Goal: Information Seeking & Learning: Learn about a topic

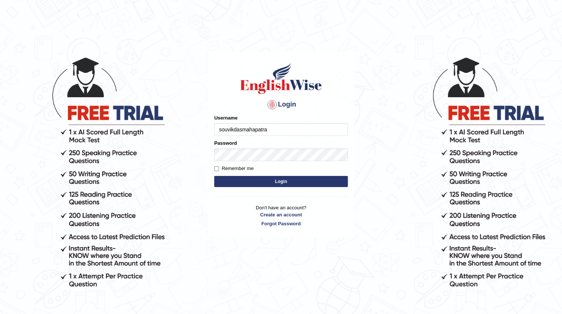
type input "souvikdasmahapatra"
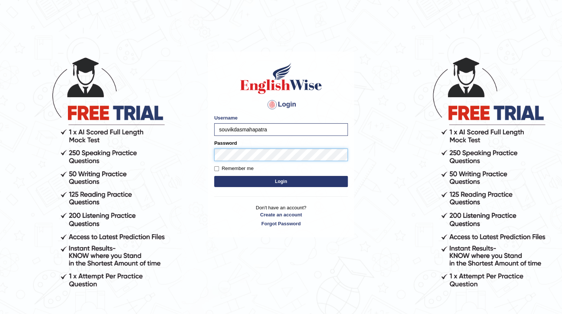
click at [214, 176] on button "Login" at bounding box center [281, 181] width 134 height 11
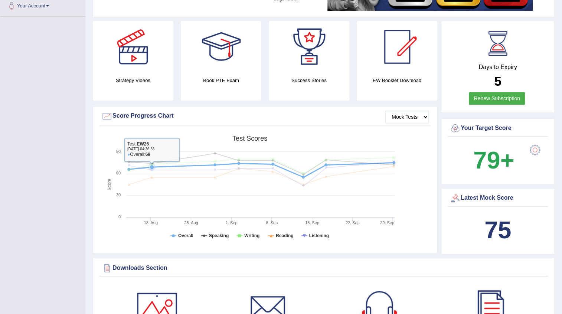
scroll to position [169, 0]
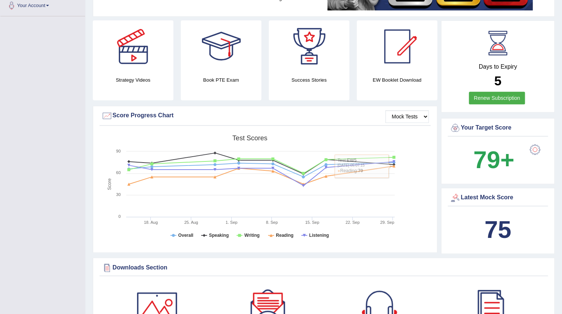
click at [412, 208] on div "Created with Highcharts 7.1.2 Score Test scores Overall Speaking Writing Readin…" at bounding box center [264, 189] width 331 height 117
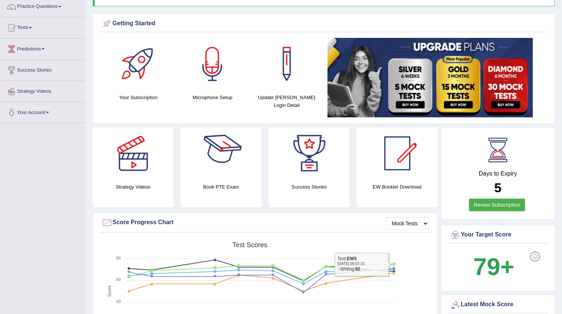
scroll to position [0, 0]
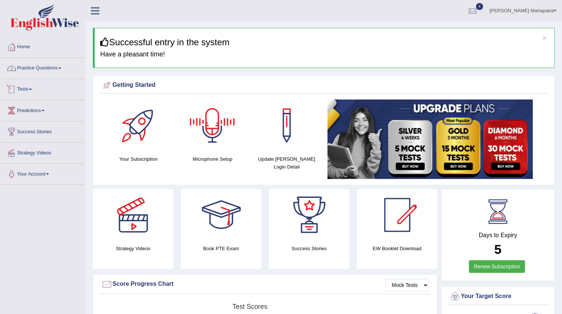
click at [31, 71] on link "Practice Questions" at bounding box center [42, 67] width 85 height 19
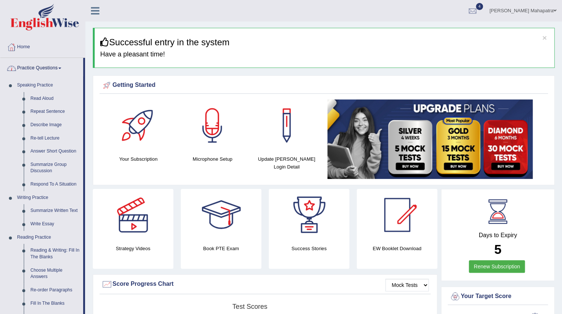
click at [42, 65] on link "Practice Questions" at bounding box center [41, 67] width 83 height 19
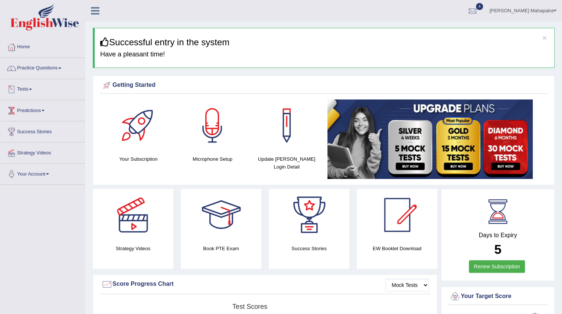
click at [23, 83] on link "Tests" at bounding box center [42, 88] width 85 height 19
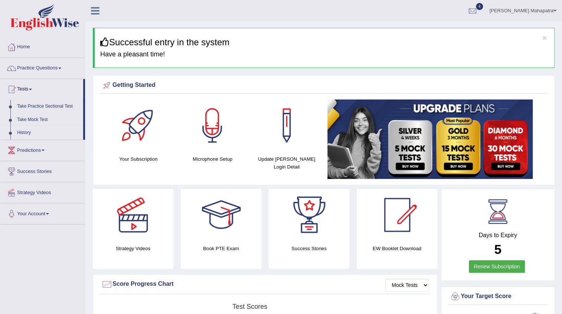
click at [25, 133] on link "History" at bounding box center [48, 132] width 69 height 13
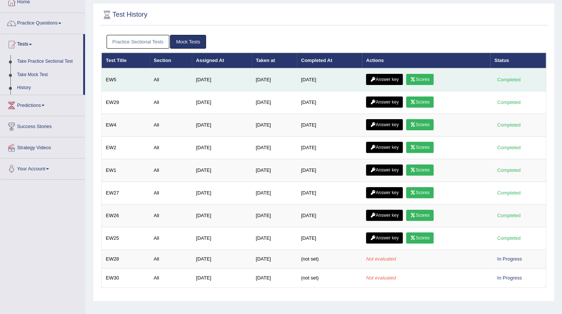
scroll to position [33, 0]
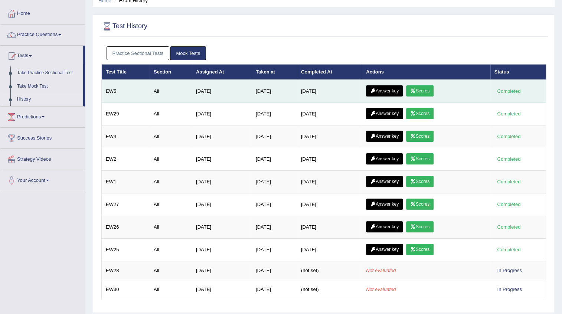
click at [394, 86] on link "Answer key" at bounding box center [384, 90] width 37 height 11
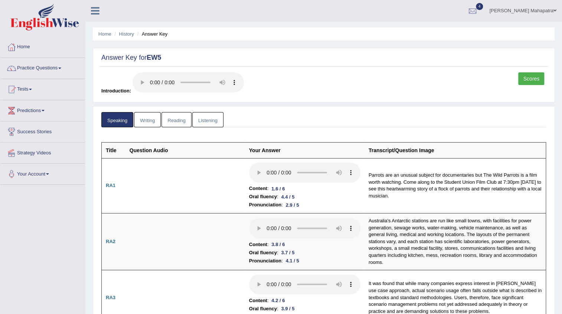
click at [145, 123] on link "Writing" at bounding box center [147, 119] width 27 height 15
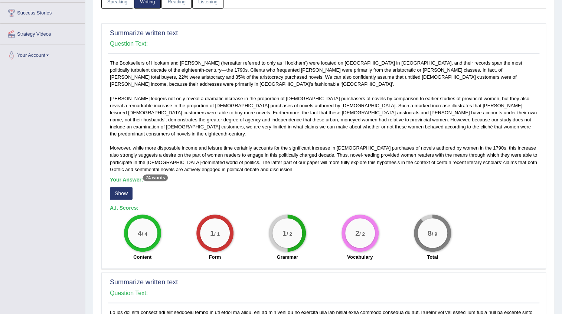
scroll to position [135, 0]
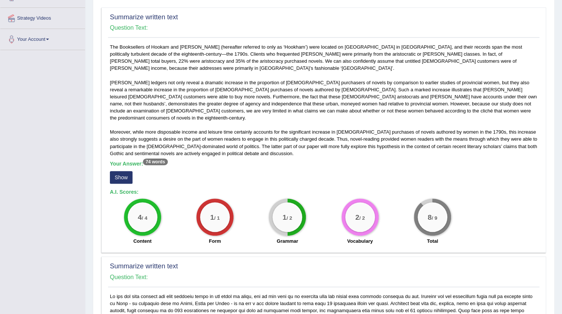
click at [114, 171] on button "Show" at bounding box center [121, 177] width 23 height 13
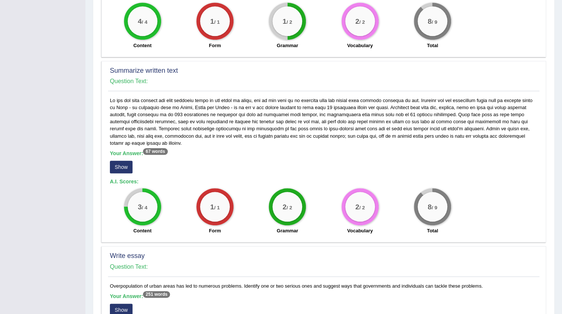
scroll to position [371, 0]
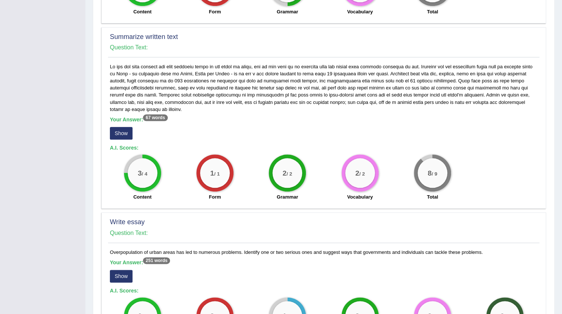
click at [127, 127] on button "Show" at bounding box center [121, 133] width 23 height 13
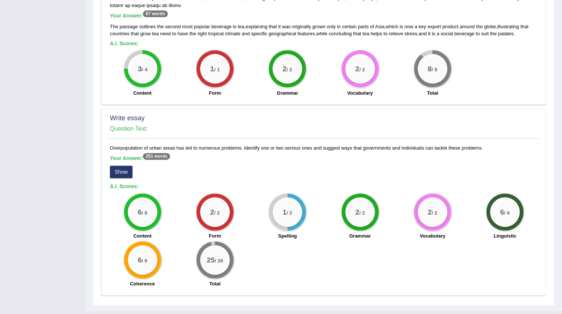
scroll to position [476, 0]
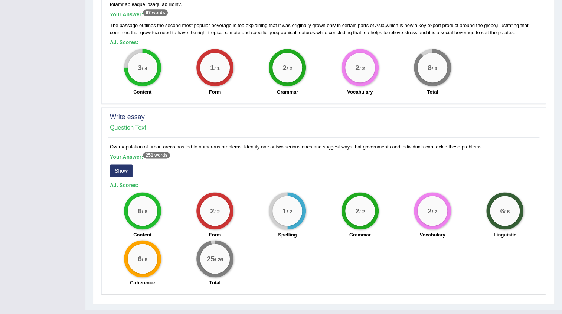
click at [113, 164] on button "Show" at bounding box center [121, 170] width 23 height 13
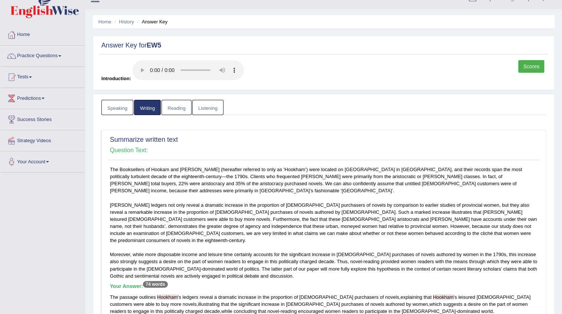
scroll to position [0, 0]
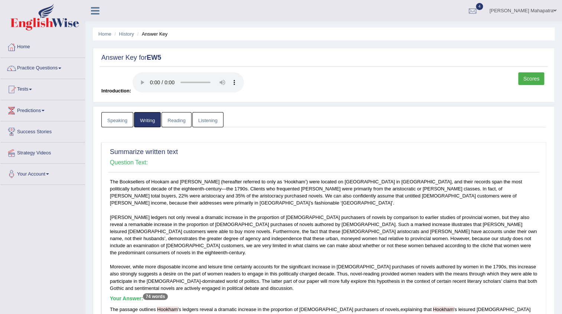
click at [178, 123] on link "Reading" at bounding box center [176, 119] width 30 height 15
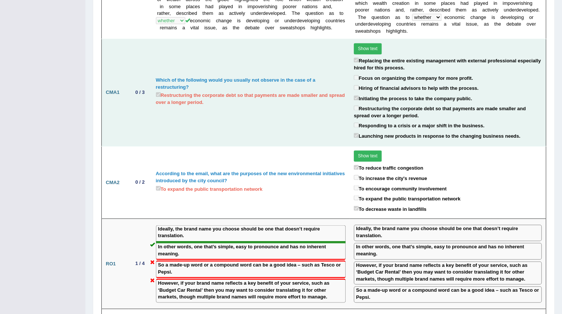
scroll to position [607, 0]
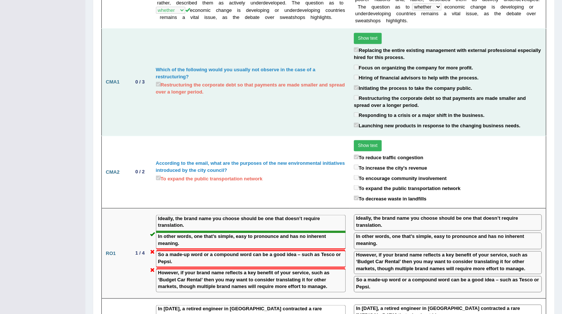
click at [376, 33] on button "Show text" at bounding box center [368, 38] width 28 height 11
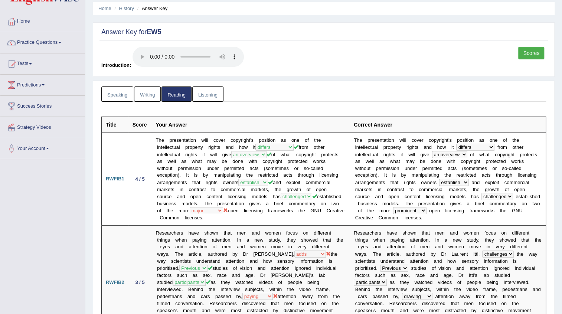
scroll to position [0, 0]
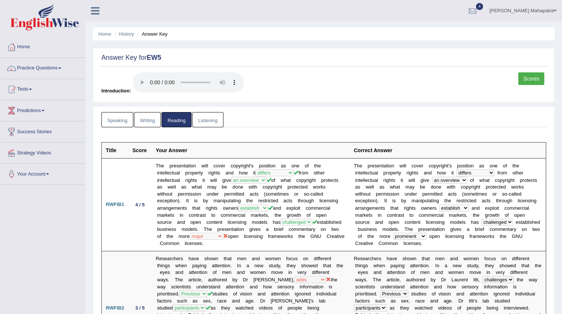
click at [213, 117] on link "Listening" at bounding box center [207, 119] width 31 height 15
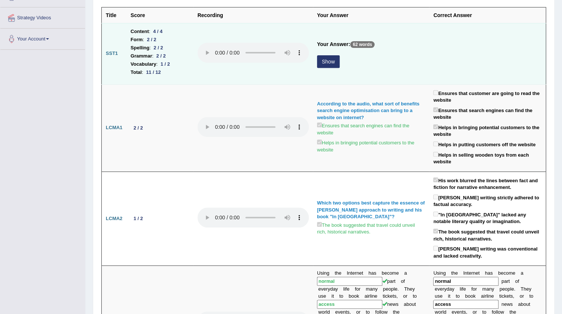
scroll to position [101, 0]
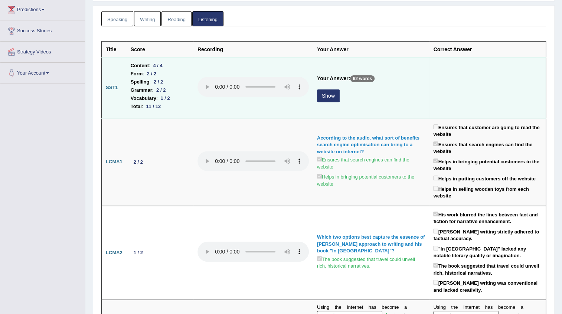
click at [334, 93] on button "Show" at bounding box center [328, 95] width 23 height 13
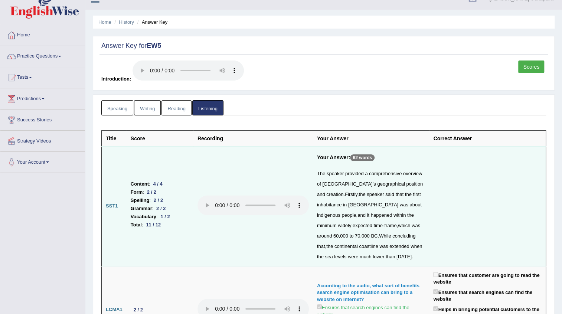
scroll to position [0, 0]
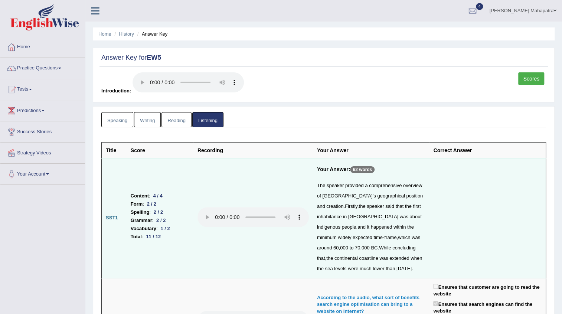
click at [525, 76] on link "Scores" at bounding box center [531, 78] width 26 height 13
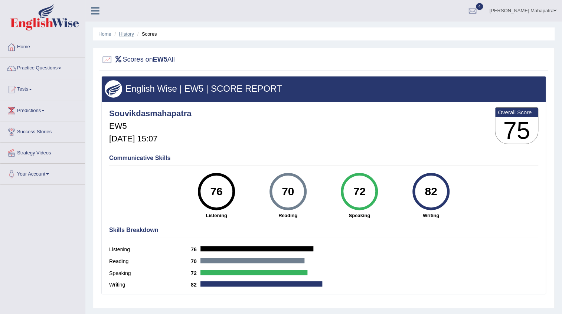
click at [120, 32] on link "History" at bounding box center [126, 34] width 15 height 6
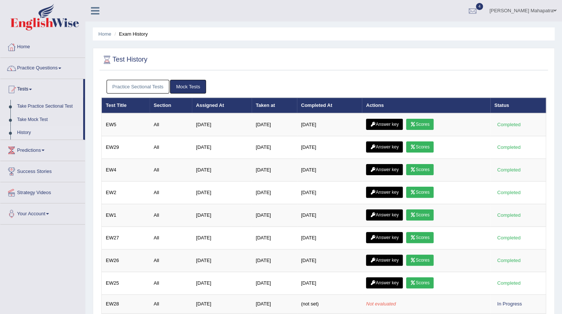
click at [398, 122] on link "Answer key" at bounding box center [384, 124] width 37 height 11
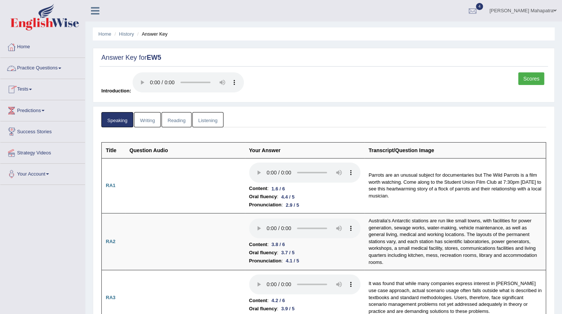
click at [32, 89] on span at bounding box center [30, 89] width 3 height 1
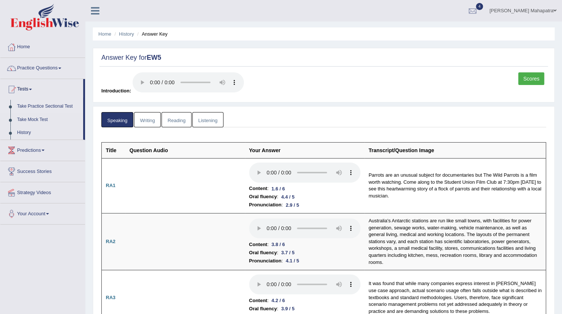
click at [36, 107] on link "Take Practice Sectional Test" at bounding box center [48, 106] width 69 height 13
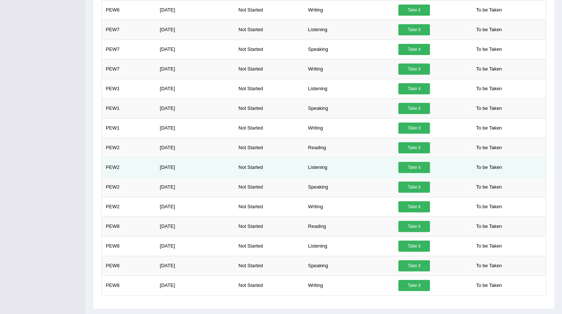
scroll to position [278, 0]
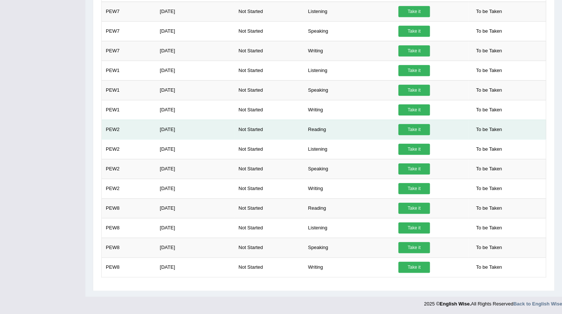
click at [411, 130] on link "Take it" at bounding box center [414, 129] width 32 height 11
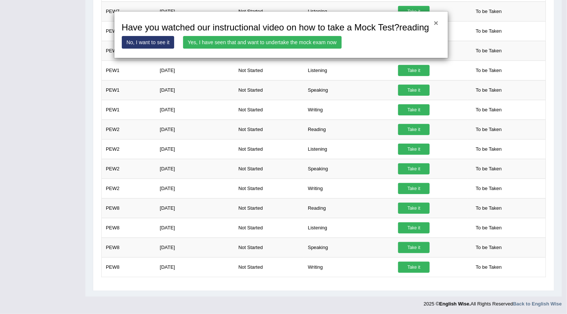
click at [438, 22] on button "×" at bounding box center [436, 23] width 4 height 8
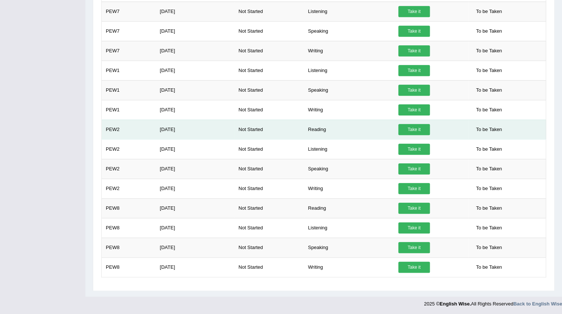
click at [414, 127] on link "Take it" at bounding box center [414, 129] width 32 height 11
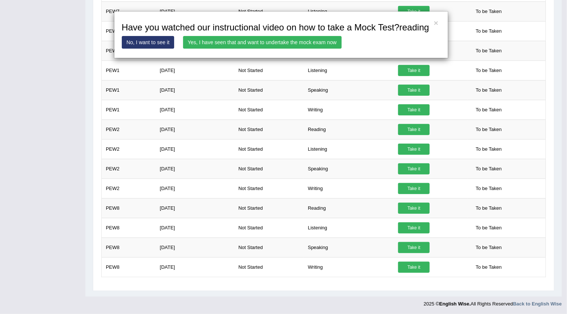
click at [255, 37] on link "Yes, I have seen that and want to undertake the mock exam now" at bounding box center [262, 42] width 159 height 13
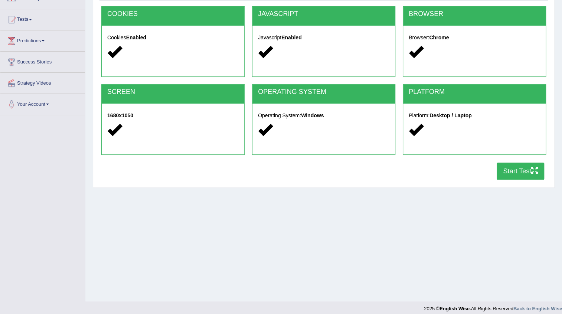
scroll to position [75, 0]
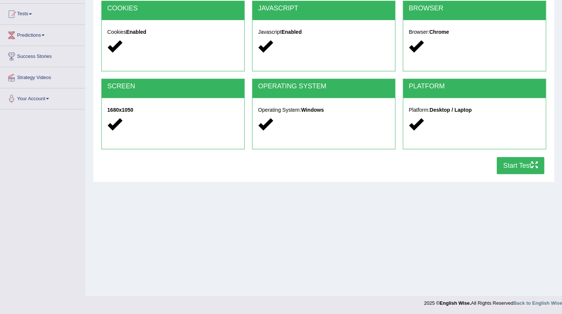
click at [506, 167] on button "Start Test" at bounding box center [521, 165] width 48 height 17
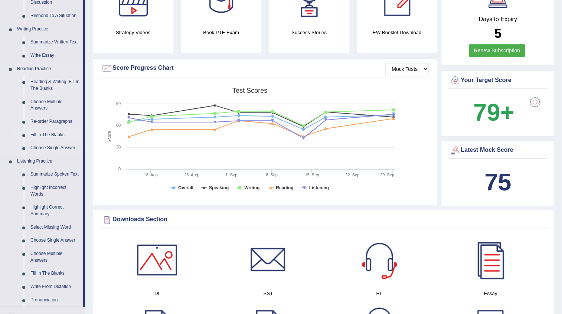
click at [47, 136] on link "Fill In The Blanks" at bounding box center [55, 134] width 56 height 13
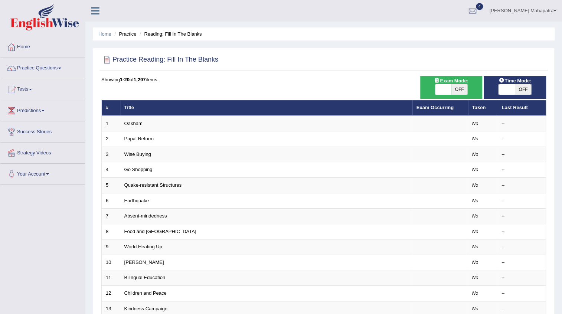
click at [504, 85] on span at bounding box center [507, 89] width 16 height 10
checkbox input "true"
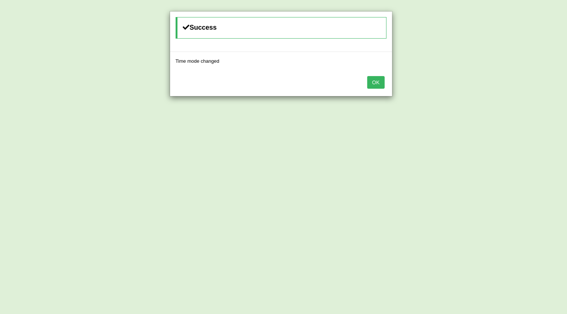
click at [373, 82] on button "OK" at bounding box center [375, 82] width 17 height 13
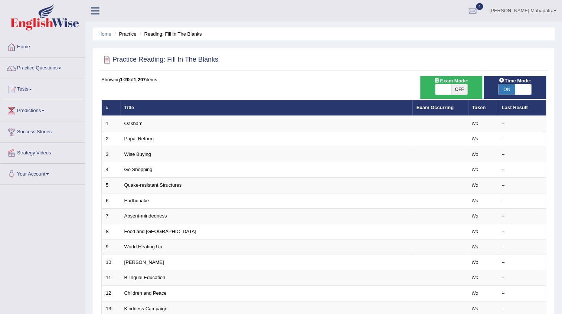
click at [438, 87] on span at bounding box center [443, 89] width 16 height 10
checkbox input "true"
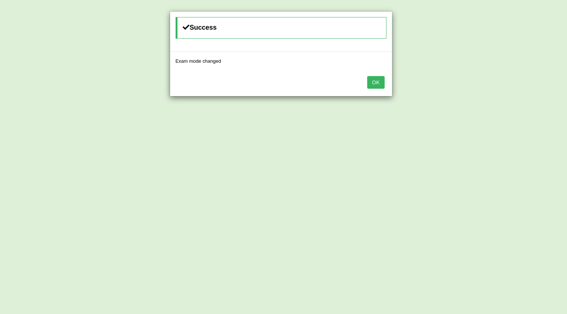
click at [379, 80] on button "OK" at bounding box center [375, 82] width 17 height 13
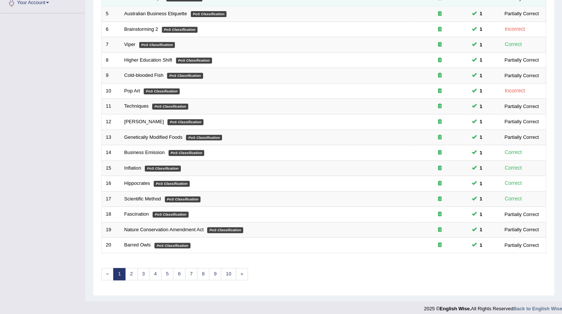
scroll to position [176, 0]
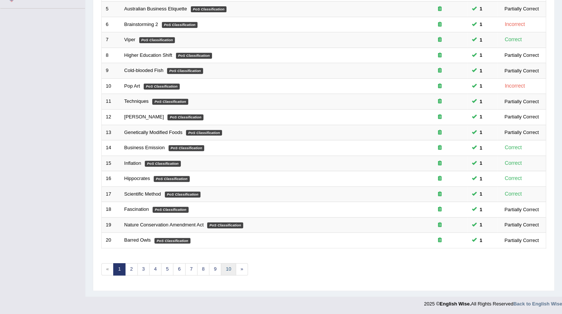
click at [229, 265] on link "10" at bounding box center [228, 269] width 15 height 12
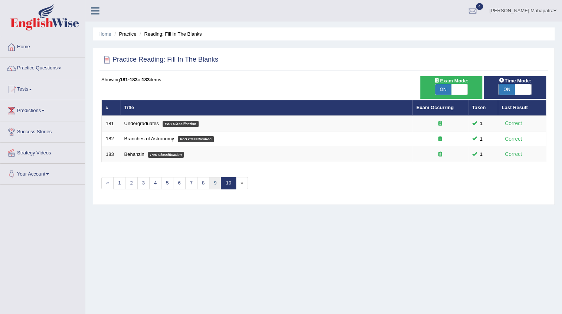
click at [209, 185] on link "9" at bounding box center [215, 183] width 12 height 12
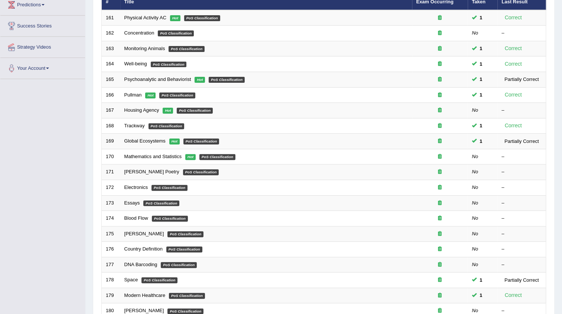
scroll to position [176, 0]
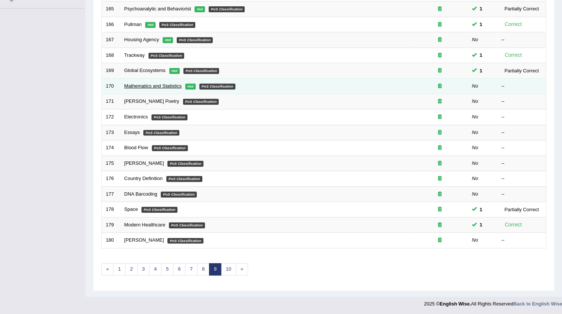
click at [152, 88] on link "Mathematics and Statistics" at bounding box center [153, 86] width 58 height 6
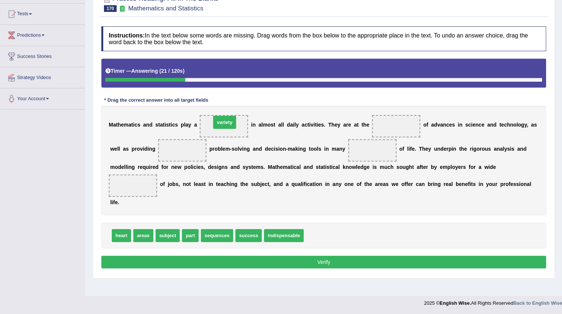
drag, startPoint x: 316, startPoint y: 238, endPoint x: 223, endPoint y: 125, distance: 146.1
drag, startPoint x: 186, startPoint y: 234, endPoint x: 215, endPoint y: 123, distance: 114.0
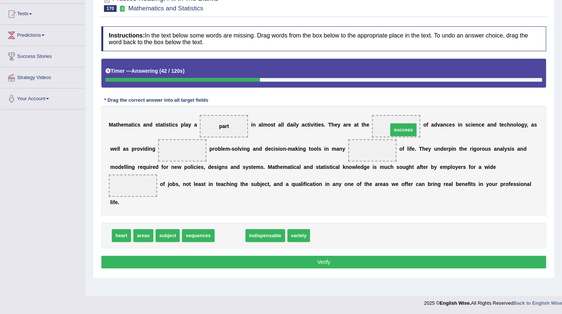
drag, startPoint x: 221, startPoint y: 237, endPoint x: 394, endPoint y: 131, distance: 203.3
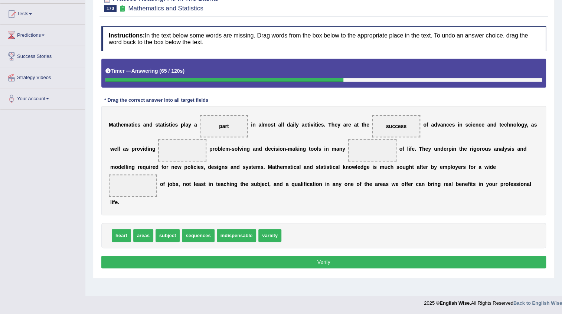
click at [170, 236] on span "subject" at bounding box center [168, 235] width 25 height 13
drag, startPoint x: 147, startPoint y: 234, endPoint x: 377, endPoint y: 150, distance: 245.1
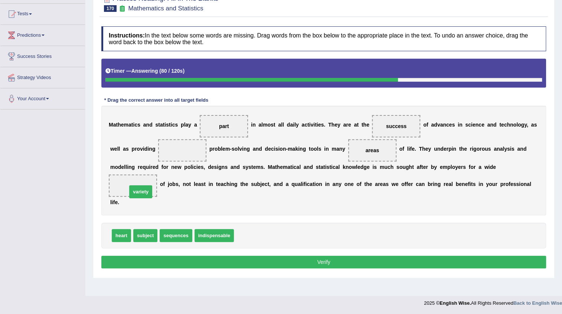
drag, startPoint x: 247, startPoint y: 231, endPoint x: 140, endPoint y: 188, distance: 115.4
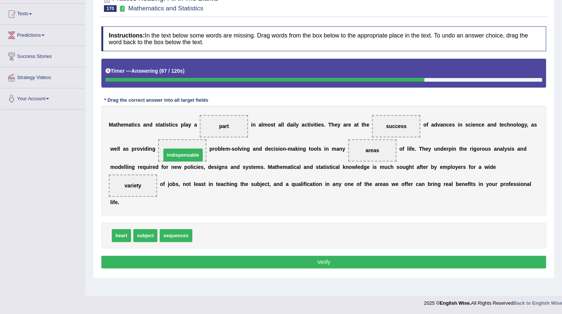
drag, startPoint x: 217, startPoint y: 237, endPoint x: 186, endPoint y: 156, distance: 86.7
click at [322, 263] on button "Verify" at bounding box center [323, 262] width 445 height 13
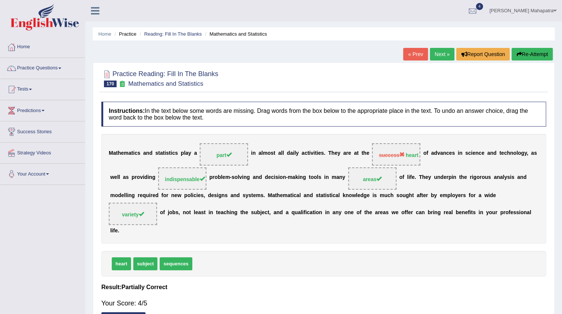
click at [439, 52] on link "Next »" at bounding box center [442, 54] width 25 height 13
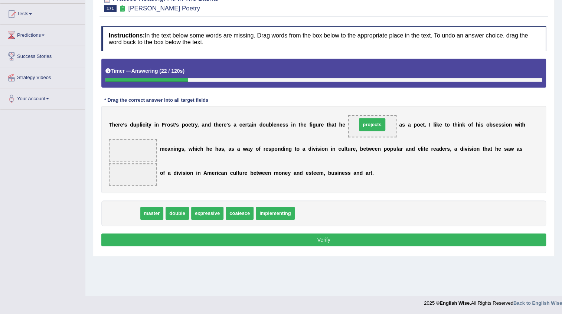
drag, startPoint x: 118, startPoint y: 214, endPoint x: 365, endPoint y: 125, distance: 262.7
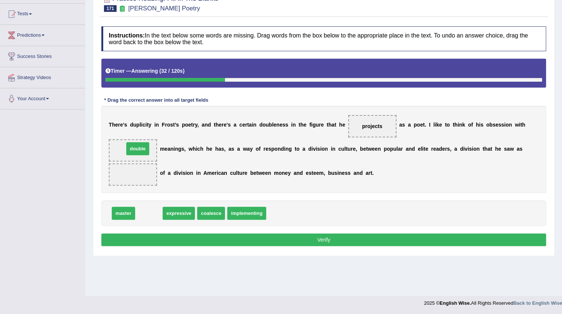
drag, startPoint x: 148, startPoint y: 215, endPoint x: 137, endPoint y: 151, distance: 65.2
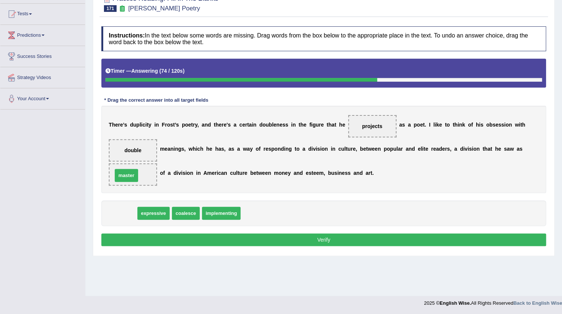
drag, startPoint x: 126, startPoint y: 212, endPoint x: 129, endPoint y: 174, distance: 38.0
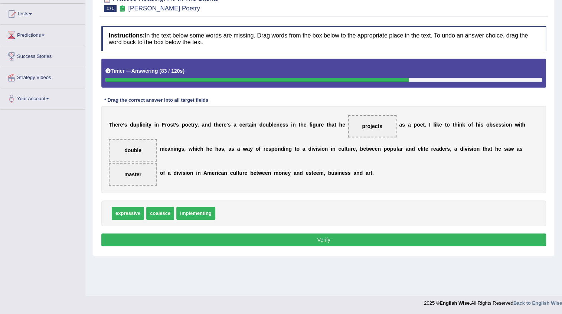
click at [286, 242] on button "Verify" at bounding box center [323, 240] width 445 height 13
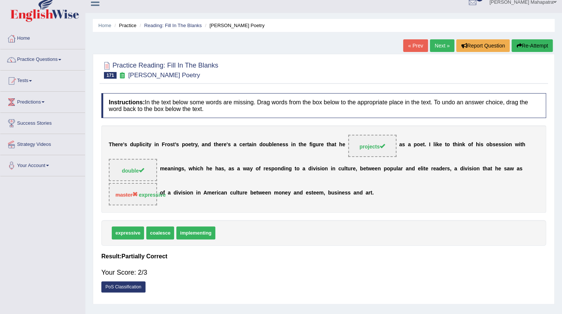
scroll to position [8, 0]
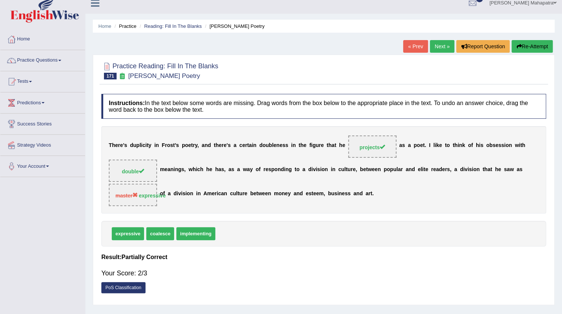
click at [447, 44] on link "Next »" at bounding box center [442, 46] width 25 height 13
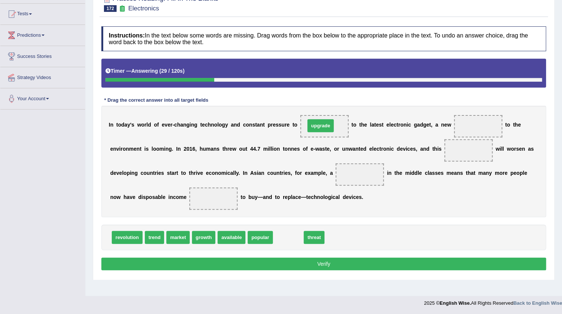
drag, startPoint x: 287, startPoint y: 235, endPoint x: 319, endPoint y: 123, distance: 116.3
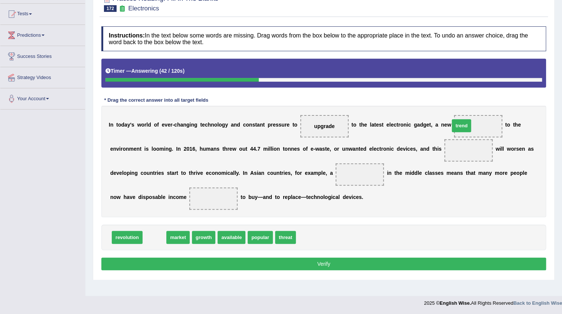
drag, startPoint x: 154, startPoint y: 235, endPoint x: 461, endPoint y: 123, distance: 326.7
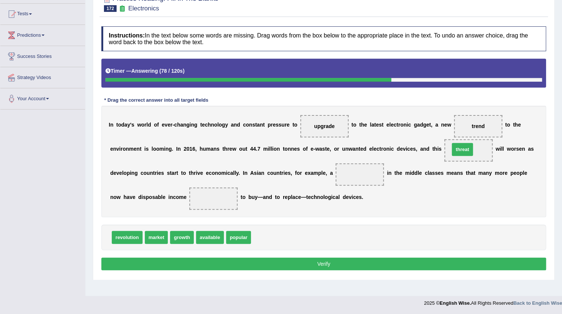
drag, startPoint x: 261, startPoint y: 235, endPoint x: 460, endPoint y: 148, distance: 217.1
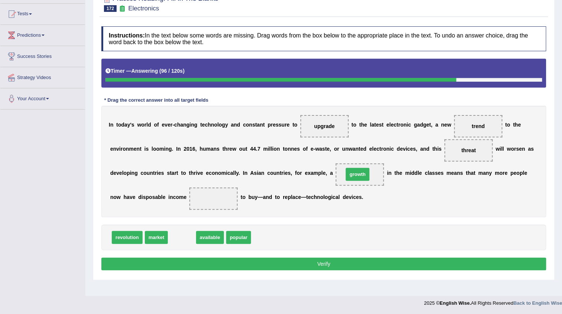
drag, startPoint x: 183, startPoint y: 239, endPoint x: 359, endPoint y: 177, distance: 186.5
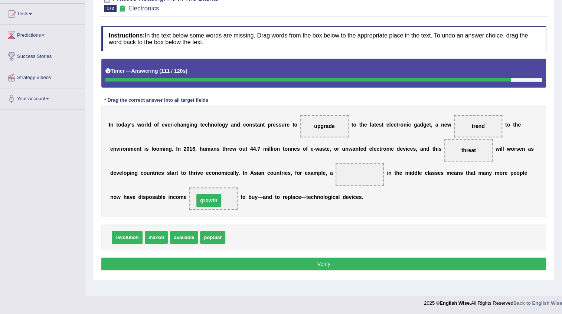
drag, startPoint x: 355, startPoint y: 176, endPoint x: 204, endPoint y: 203, distance: 153.4
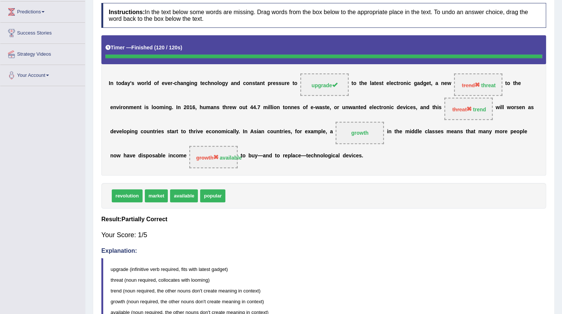
scroll to position [27, 0]
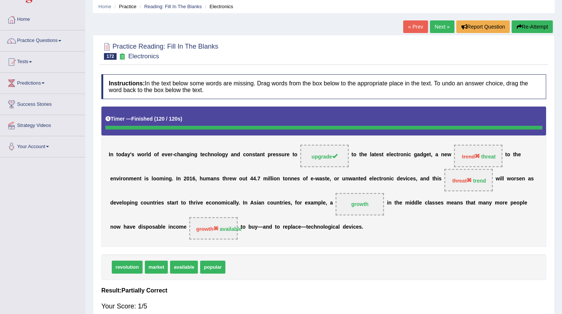
click at [445, 31] on link "Next »" at bounding box center [442, 26] width 25 height 13
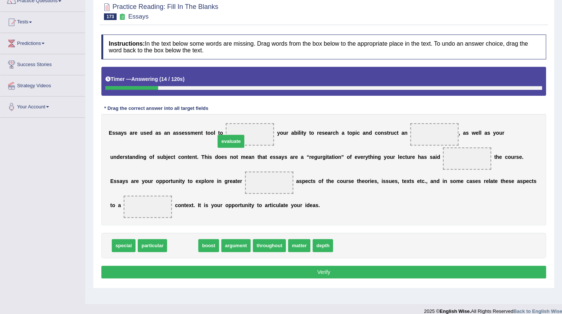
drag, startPoint x: 184, startPoint y: 243, endPoint x: 232, endPoint y: 138, distance: 114.9
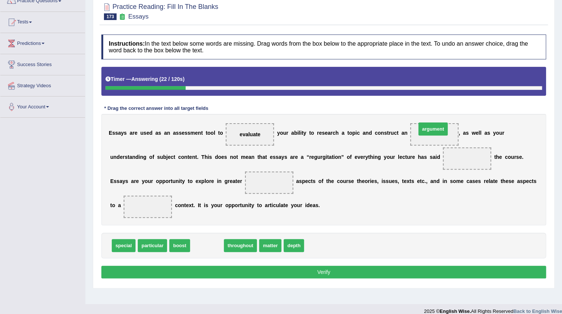
drag, startPoint x: 198, startPoint y: 244, endPoint x: 424, endPoint y: 127, distance: 254.4
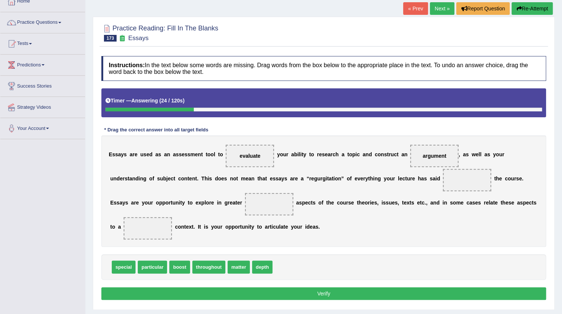
scroll to position [33, 0]
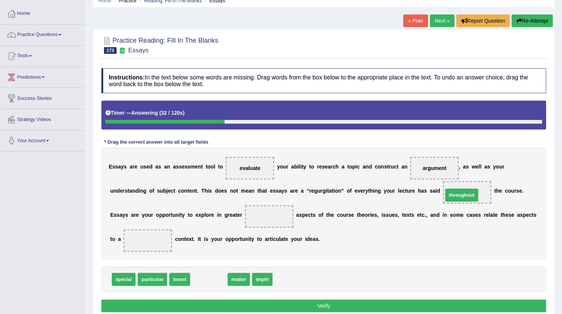
drag, startPoint x: 206, startPoint y: 278, endPoint x: 459, endPoint y: 194, distance: 266.6
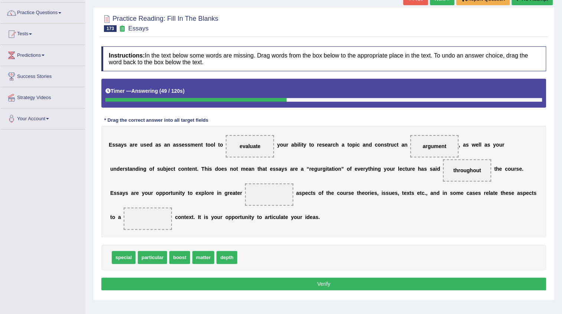
scroll to position [67, 0]
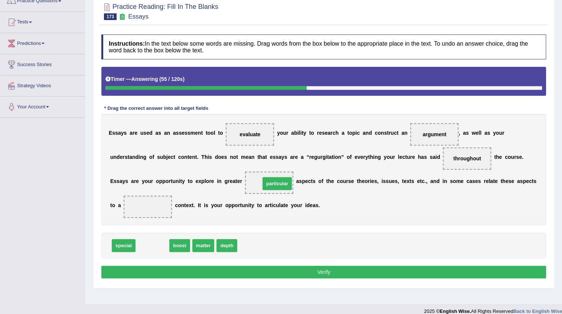
drag, startPoint x: 156, startPoint y: 245, endPoint x: 281, endPoint y: 183, distance: 139.3
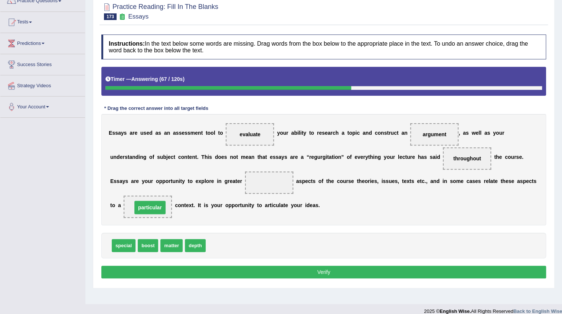
drag, startPoint x: 258, startPoint y: 182, endPoint x: 139, endPoint y: 207, distance: 121.7
click at [175, 245] on span "matter" at bounding box center [171, 245] width 22 height 13
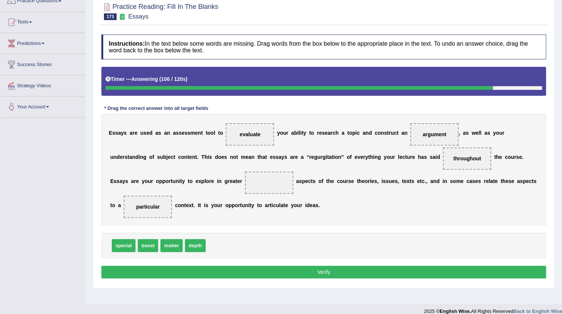
click at [300, 267] on button "Verify" at bounding box center [323, 272] width 445 height 13
drag, startPoint x: 123, startPoint y: 245, endPoint x: 265, endPoint y: 180, distance: 156.3
click at [316, 270] on button "Verify" at bounding box center [323, 272] width 445 height 13
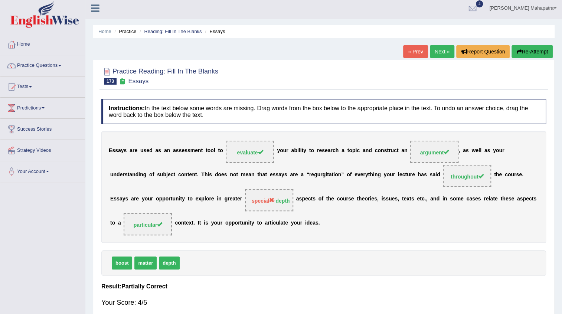
scroll to position [0, 0]
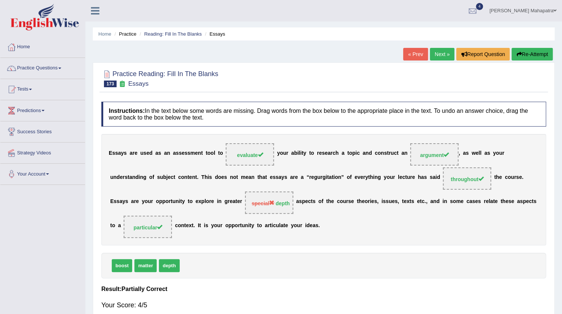
click at [430, 51] on link "Next »" at bounding box center [442, 54] width 25 height 13
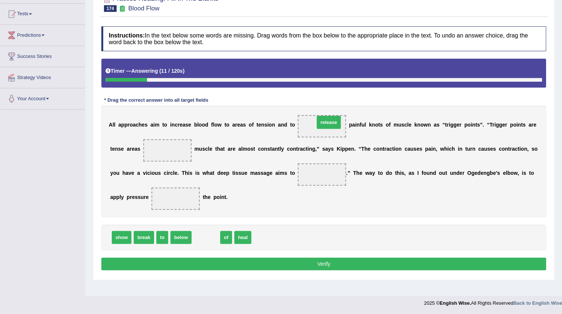
drag, startPoint x: 203, startPoint y: 238, endPoint x: 326, endPoint y: 123, distance: 168.4
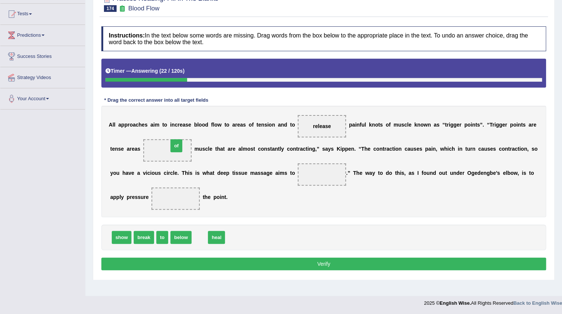
drag, startPoint x: 203, startPoint y: 237, endPoint x: 180, endPoint y: 145, distance: 95.0
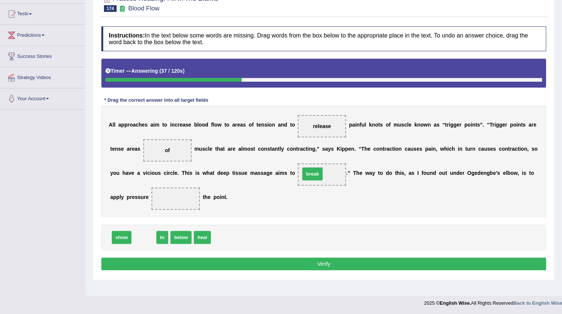
drag, startPoint x: 146, startPoint y: 236, endPoint x: 314, endPoint y: 173, distance: 180.2
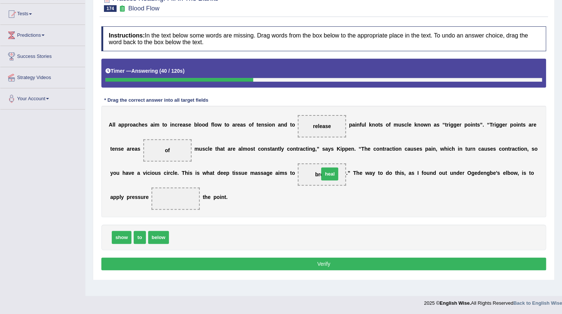
drag, startPoint x: 183, startPoint y: 239, endPoint x: 333, endPoint y: 176, distance: 162.9
drag, startPoint x: 137, startPoint y: 237, endPoint x: 161, endPoint y: 197, distance: 47.2
click at [312, 264] on button "Verify" at bounding box center [323, 264] width 445 height 13
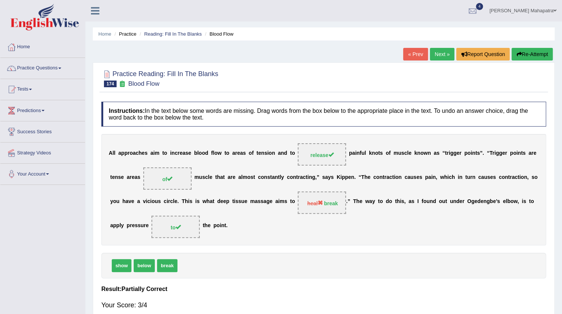
click at [434, 49] on link "Next »" at bounding box center [442, 54] width 25 height 13
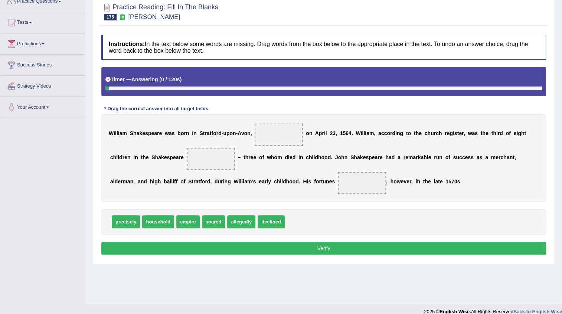
scroll to position [67, 0]
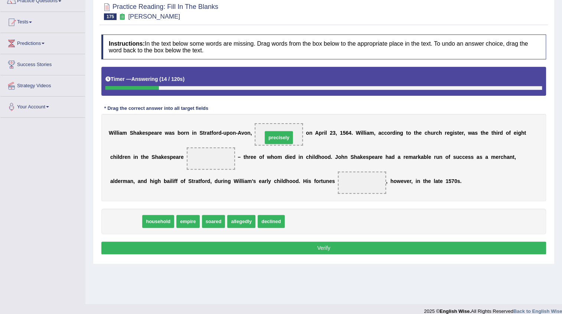
drag, startPoint x: 127, startPoint y: 219, endPoint x: 280, endPoint y: 134, distance: 174.6
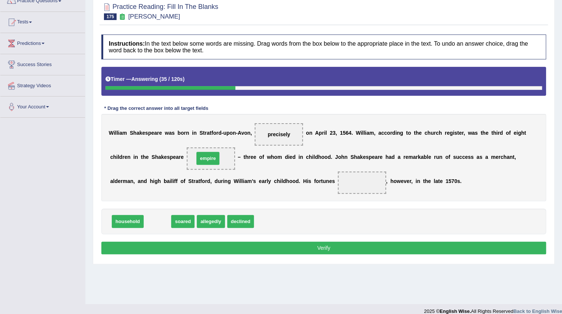
drag, startPoint x: 159, startPoint y: 220, endPoint x: 210, endPoint y: 157, distance: 80.8
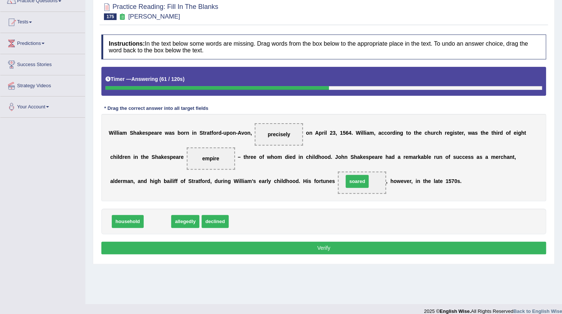
drag, startPoint x: 153, startPoint y: 219, endPoint x: 352, endPoint y: 179, distance: 203.8
click at [311, 243] on button "Verify" at bounding box center [323, 248] width 445 height 13
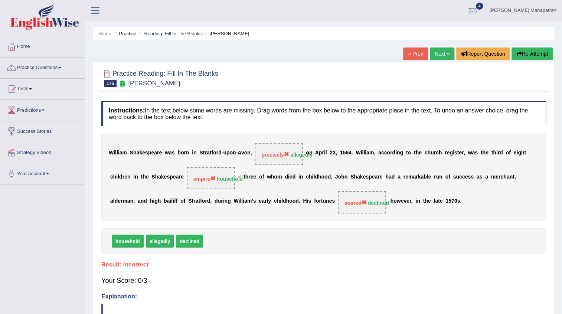
scroll to position [0, 0]
click at [523, 55] on button "Re-Attempt" at bounding box center [532, 54] width 41 height 13
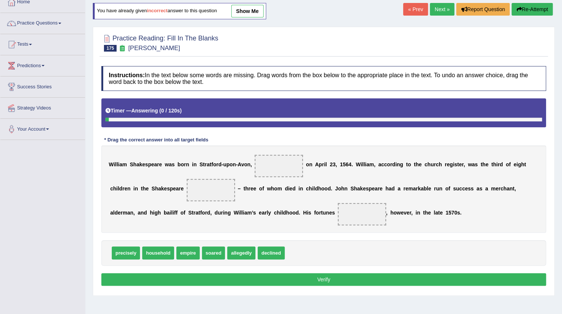
scroll to position [67, 0]
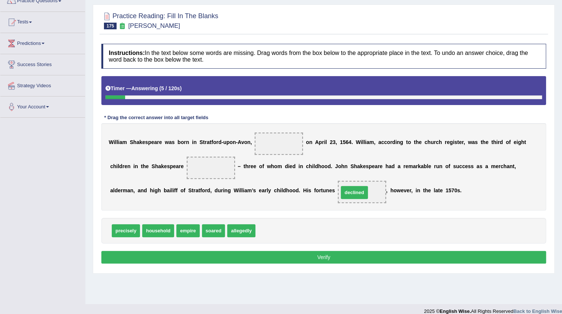
drag, startPoint x: 276, startPoint y: 228, endPoint x: 359, endPoint y: 190, distance: 91.5
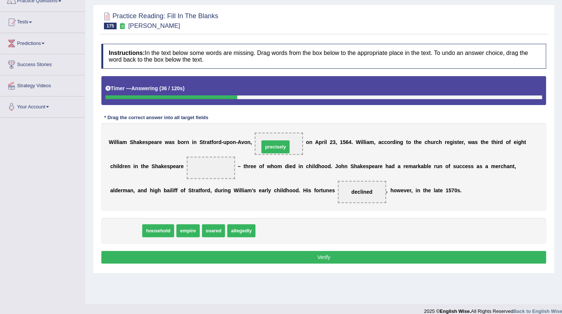
drag, startPoint x: 125, startPoint y: 230, endPoint x: 275, endPoint y: 146, distance: 171.7
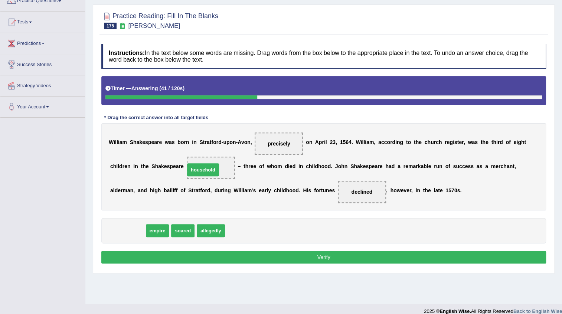
drag, startPoint x: 123, startPoint y: 233, endPoint x: 199, endPoint y: 172, distance: 96.9
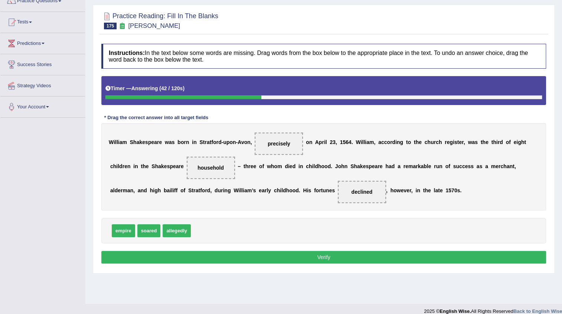
click at [272, 251] on button "Verify" at bounding box center [323, 257] width 445 height 13
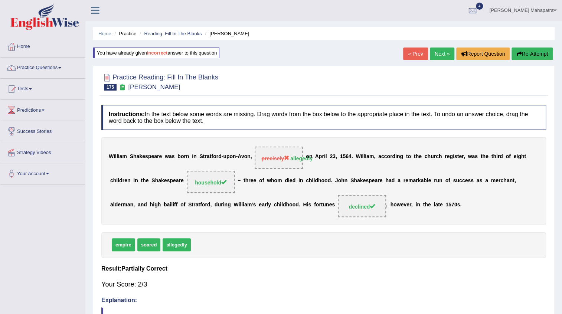
scroll to position [0, 0]
click at [469, 57] on button "Report Question" at bounding box center [482, 54] width 53 height 13
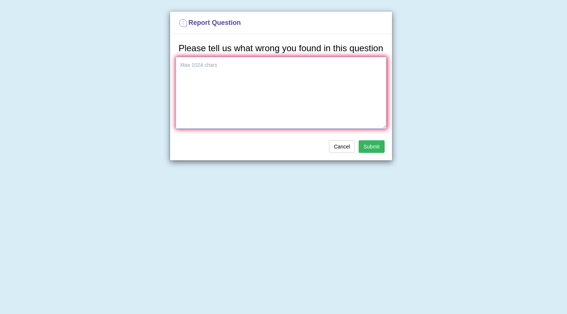
click at [276, 75] on textarea at bounding box center [281, 93] width 211 height 72
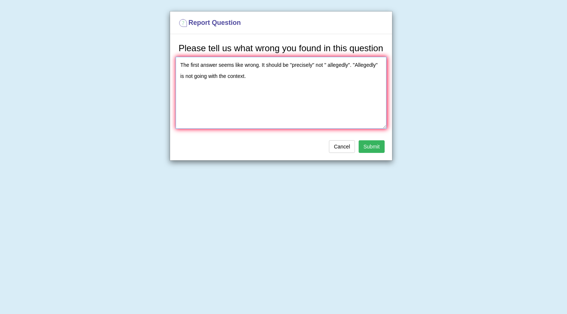
type textarea "The first answer seems like wrong. It should be "precisely" not " allegedly". "…"
click at [376, 142] on button "Submit" at bounding box center [372, 146] width 26 height 13
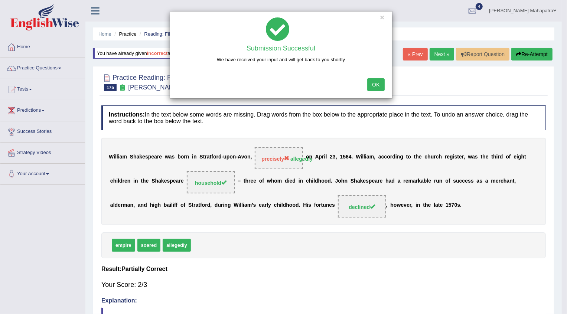
click at [378, 87] on button "OK" at bounding box center [375, 84] width 17 height 13
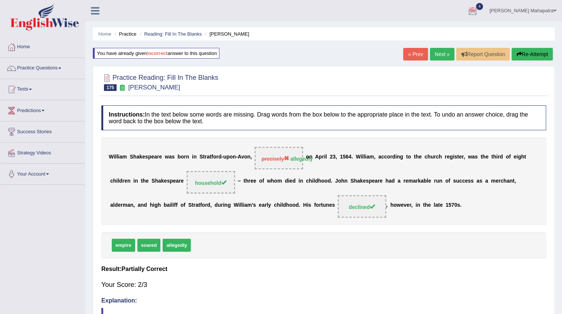
click at [478, 7] on div at bounding box center [472, 11] width 11 height 11
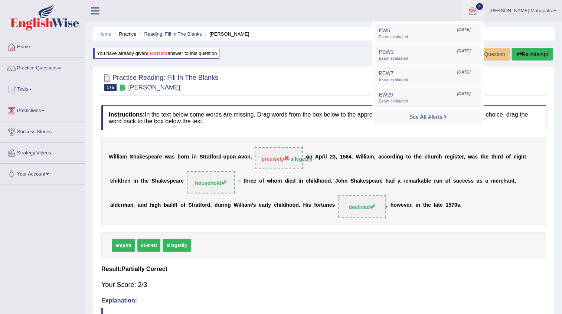
click at [478, 7] on div at bounding box center [472, 11] width 11 height 11
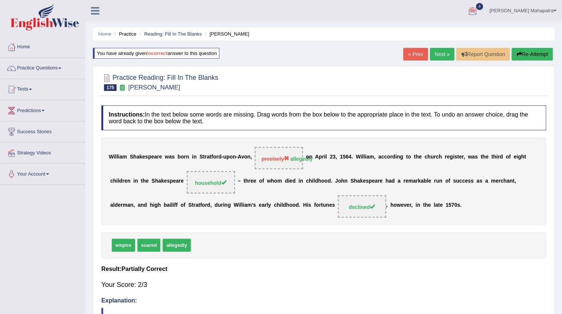
click at [437, 53] on link "Next »" at bounding box center [442, 54] width 25 height 13
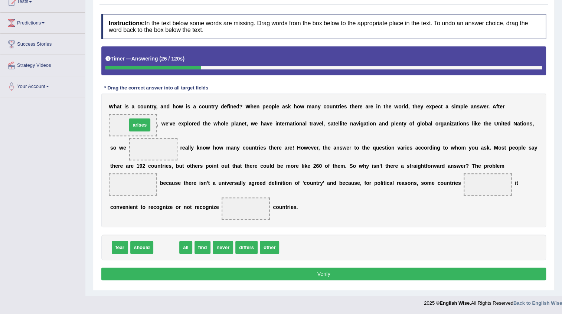
drag, startPoint x: 167, startPoint y: 248, endPoint x: 141, endPoint y: 125, distance: 125.4
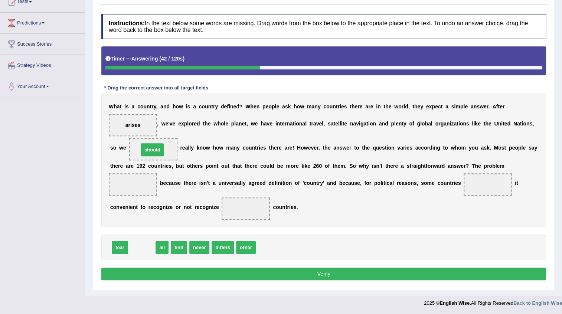
drag, startPoint x: 141, startPoint y: 247, endPoint x: 152, endPoint y: 148, distance: 98.6
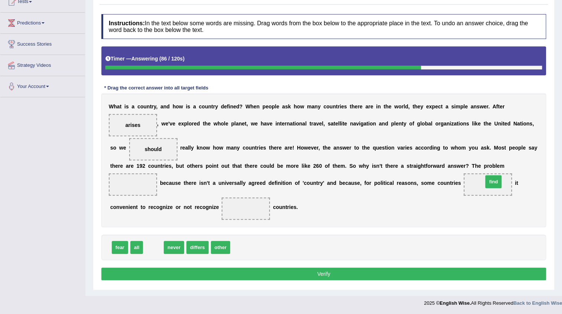
drag, startPoint x: 151, startPoint y: 247, endPoint x: 492, endPoint y: 181, distance: 346.4
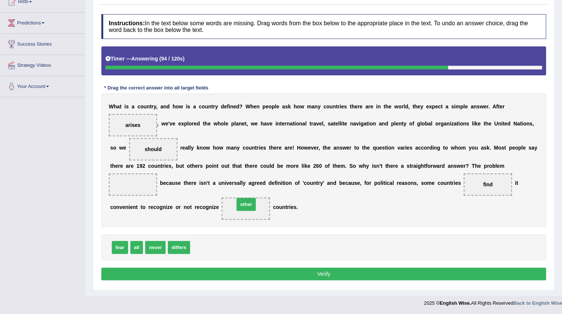
drag, startPoint x: 199, startPoint y: 248, endPoint x: 244, endPoint y: 205, distance: 62.0
drag, startPoint x: 134, startPoint y: 125, endPoint x: 127, endPoint y: 188, distance: 63.1
drag, startPoint x: 134, startPoint y: 245, endPoint x: 137, endPoint y: 127, distance: 117.3
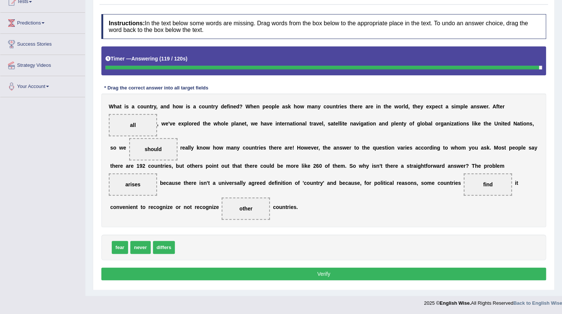
click at [304, 263] on div "Instructions: In the text below some words are missing. Drag words from the box…" at bounding box center [323, 148] width 448 height 276
click at [303, 269] on button "Verify" at bounding box center [323, 274] width 445 height 13
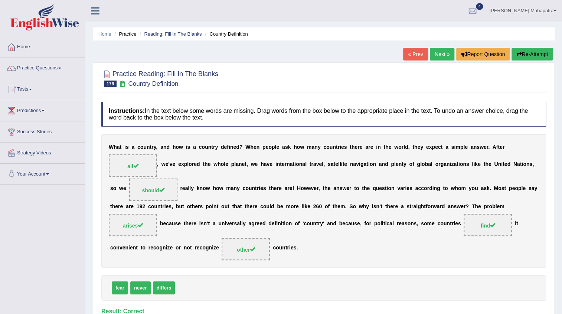
click at [441, 56] on link "Next »" at bounding box center [442, 54] width 25 height 13
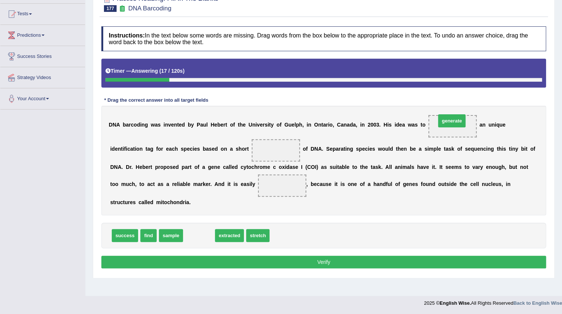
drag, startPoint x: 193, startPoint y: 236, endPoint x: 445, endPoint y: 121, distance: 277.6
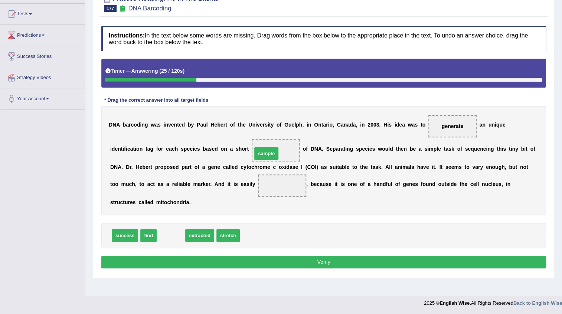
drag, startPoint x: 170, startPoint y: 234, endPoint x: 266, endPoint y: 152, distance: 125.8
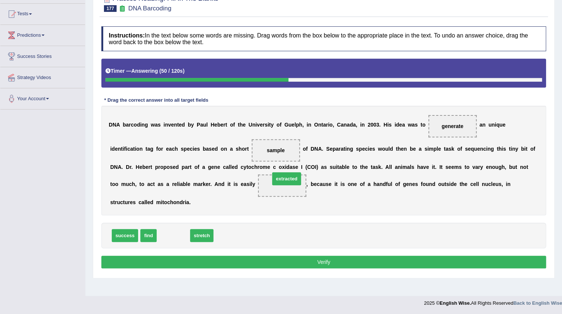
drag, startPoint x: 164, startPoint y: 236, endPoint x: 277, endPoint y: 180, distance: 125.5
click at [325, 265] on button "Verify" at bounding box center [323, 262] width 445 height 13
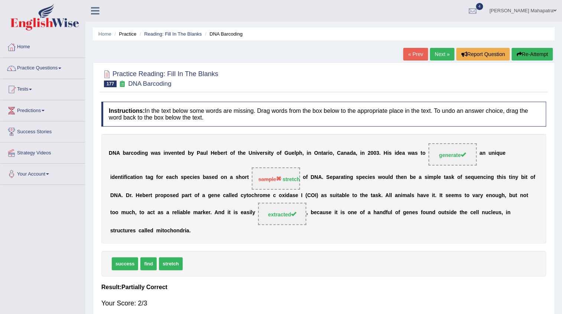
click at [445, 56] on link "Next »" at bounding box center [442, 54] width 25 height 13
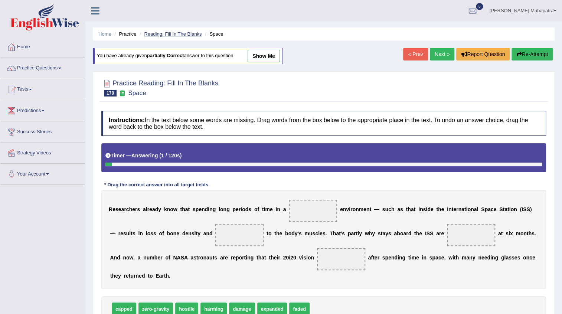
click at [181, 32] on link "Reading: Fill In The Blanks" at bounding box center [173, 34] width 58 height 6
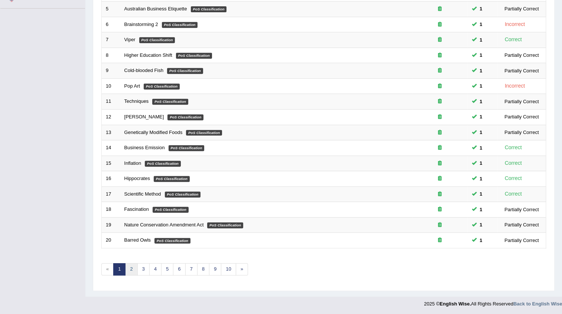
click at [133, 267] on link "2" at bounding box center [131, 269] width 12 height 12
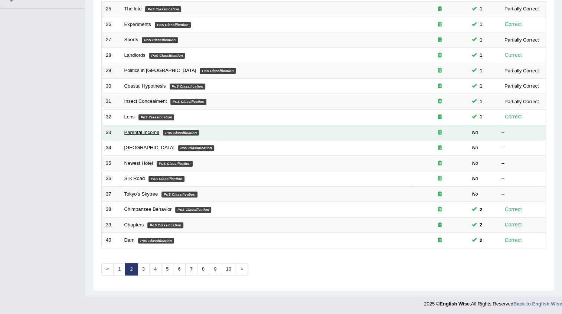
click at [134, 133] on link "Parental Income" at bounding box center [141, 133] width 35 height 6
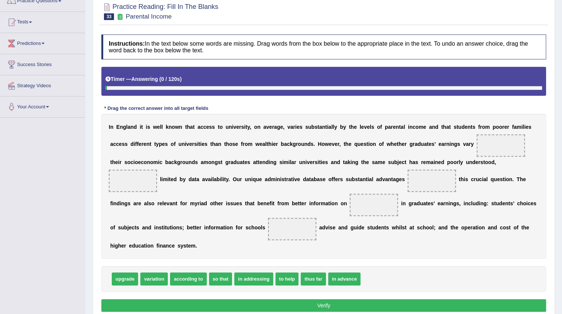
scroll to position [99, 0]
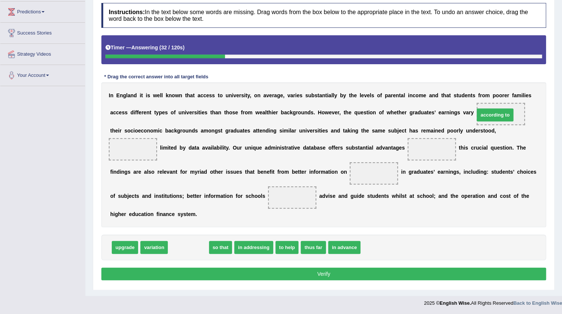
drag, startPoint x: 187, startPoint y: 249, endPoint x: 494, endPoint y: 116, distance: 334.2
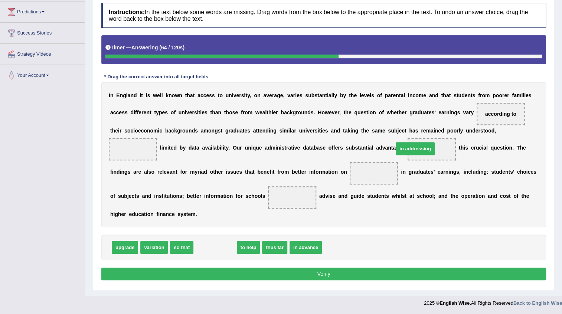
drag, startPoint x: 219, startPoint y: 246, endPoint x: 420, endPoint y: 147, distance: 223.0
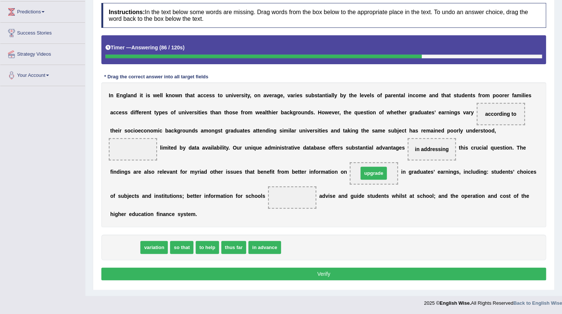
drag, startPoint x: 126, startPoint y: 248, endPoint x: 375, endPoint y: 174, distance: 259.6
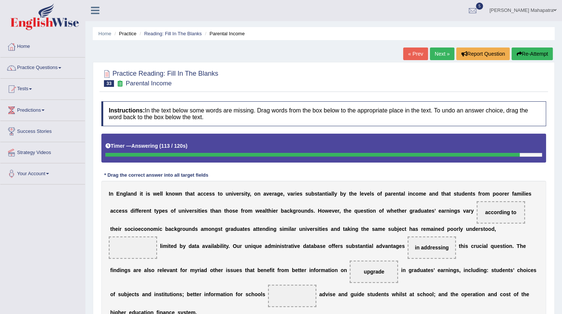
scroll to position [0, 0]
click at [518, 57] on button "Re-Attempt" at bounding box center [532, 54] width 41 height 13
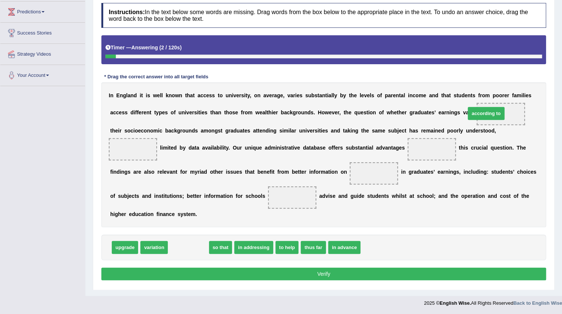
drag, startPoint x: 193, startPoint y: 245, endPoint x: 491, endPoint y: 111, distance: 326.5
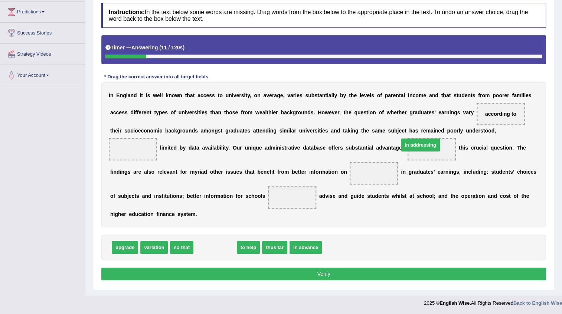
drag, startPoint x: 210, startPoint y: 244, endPoint x: 420, endPoint y: 143, distance: 232.6
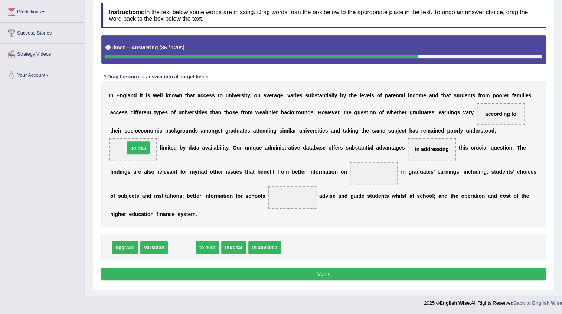
drag, startPoint x: 183, startPoint y: 246, endPoint x: 140, endPoint y: 147, distance: 108.6
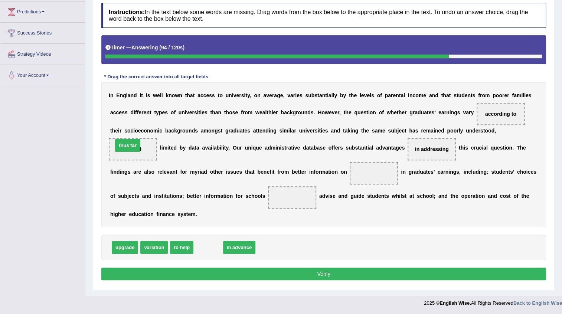
drag, startPoint x: 200, startPoint y: 249, endPoint x: 120, endPoint y: 147, distance: 129.8
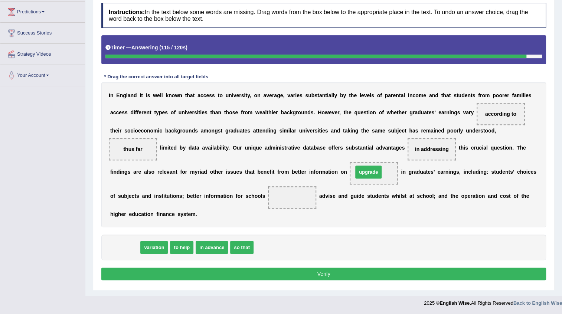
drag, startPoint x: 131, startPoint y: 246, endPoint x: 375, endPoint y: 171, distance: 254.8
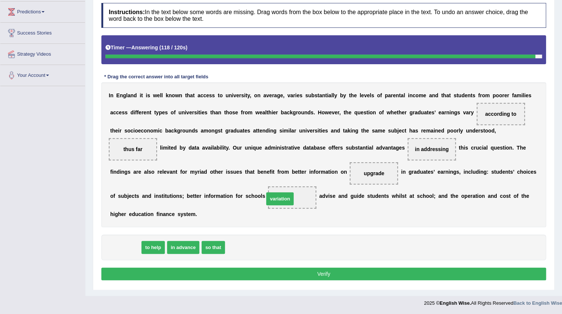
drag, startPoint x: 135, startPoint y: 246, endPoint x: 290, endPoint y: 197, distance: 161.9
click at [335, 275] on button "Verify" at bounding box center [323, 274] width 445 height 13
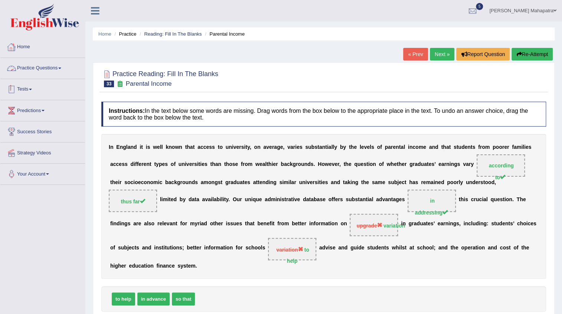
click at [27, 87] on link "Tests" at bounding box center [42, 88] width 85 height 19
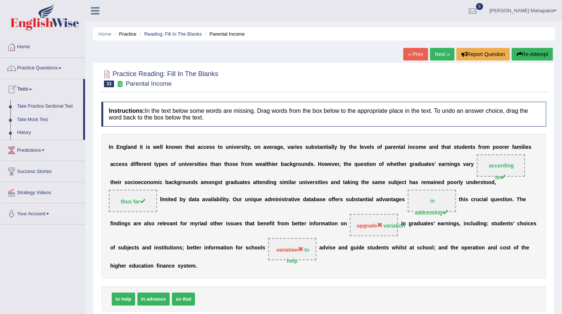
click at [22, 131] on link "History" at bounding box center [48, 132] width 69 height 13
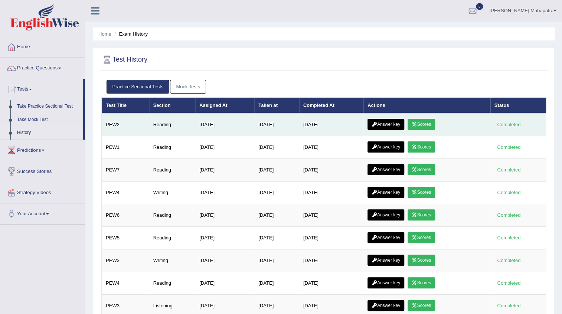
click at [428, 120] on link "Scores" at bounding box center [421, 124] width 27 height 11
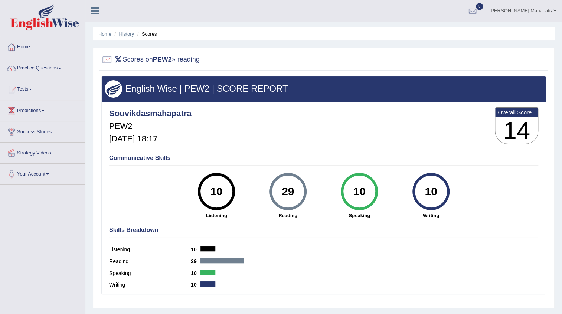
click at [128, 36] on link "History" at bounding box center [126, 34] width 15 height 6
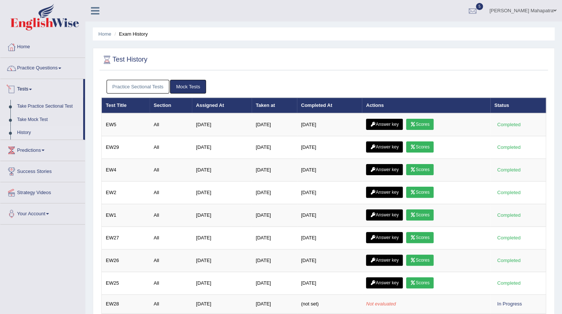
click at [160, 85] on link "Practice Sectional Tests" at bounding box center [138, 87] width 63 height 14
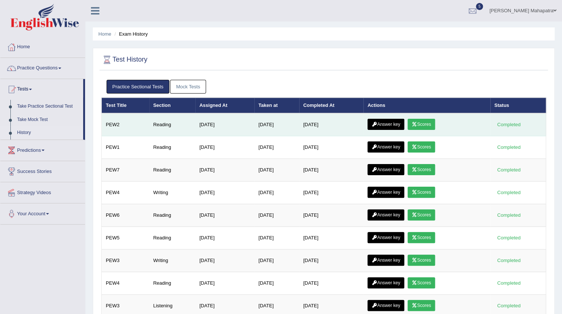
click at [372, 120] on link "Answer key" at bounding box center [386, 124] width 37 height 11
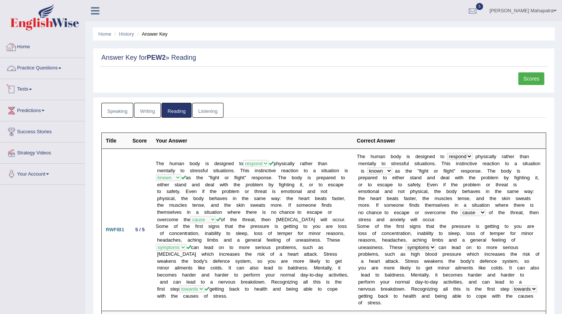
click at [39, 50] on link "Home" at bounding box center [42, 46] width 85 height 19
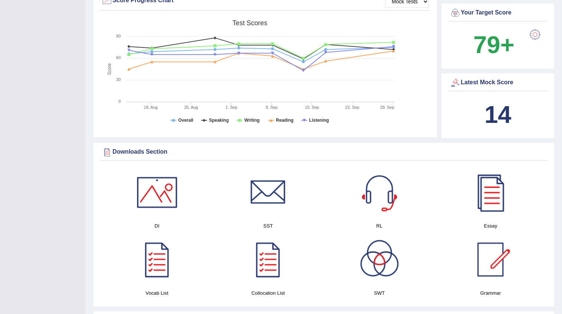
drag, startPoint x: 491, startPoint y: 116, endPoint x: 549, endPoint y: 115, distance: 58.3
click at [549, 115] on div "Latest Mock Score 14" at bounding box center [498, 106] width 114 height 66
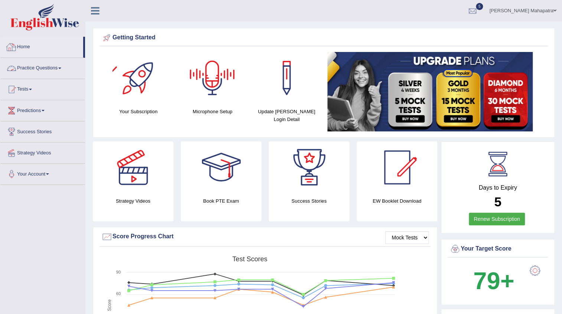
click at [52, 69] on link "Practice Questions" at bounding box center [42, 67] width 85 height 19
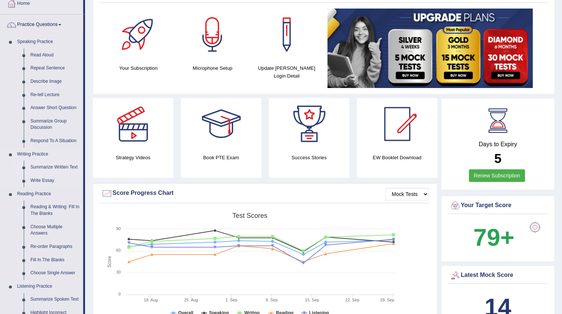
scroll to position [33, 0]
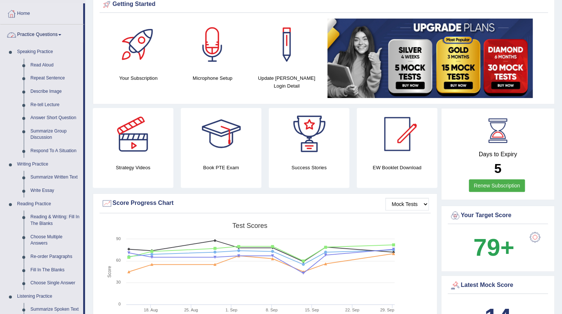
click at [58, 32] on link "Practice Questions" at bounding box center [41, 34] width 83 height 19
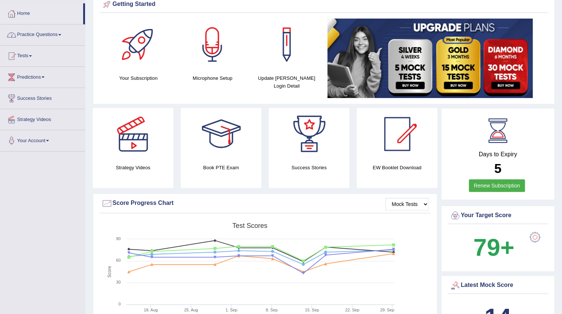
click at [56, 33] on link "Practice Questions" at bounding box center [42, 34] width 85 height 19
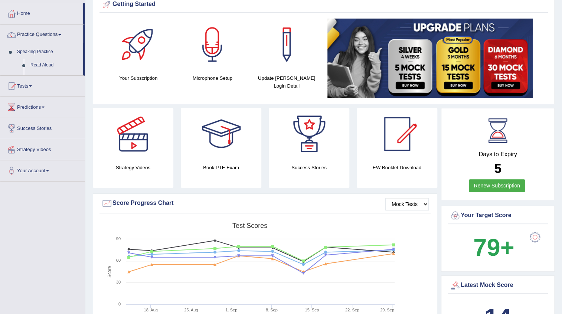
click at [56, 33] on link "Practice Questions" at bounding box center [41, 34] width 83 height 19
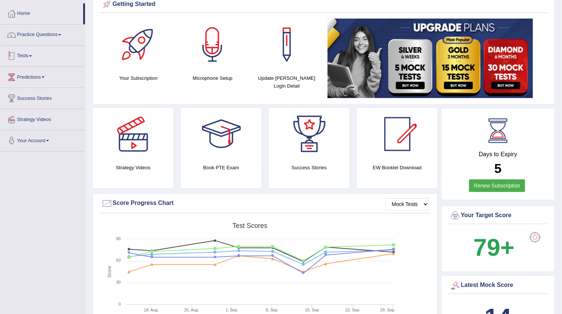
click at [32, 55] on span at bounding box center [30, 55] width 3 height 1
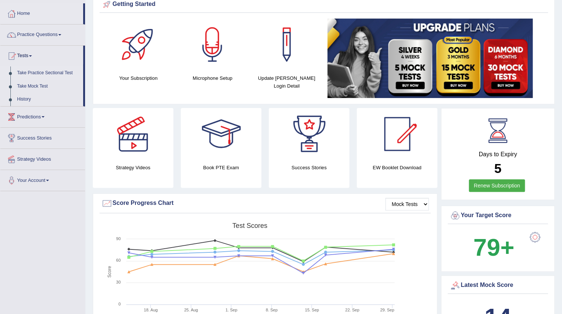
click at [40, 68] on link "Take Practice Sectional Test" at bounding box center [48, 72] width 69 height 13
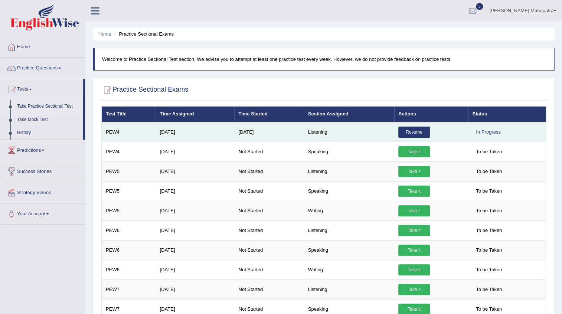
click at [408, 128] on link "Resume" at bounding box center [414, 132] width 32 height 11
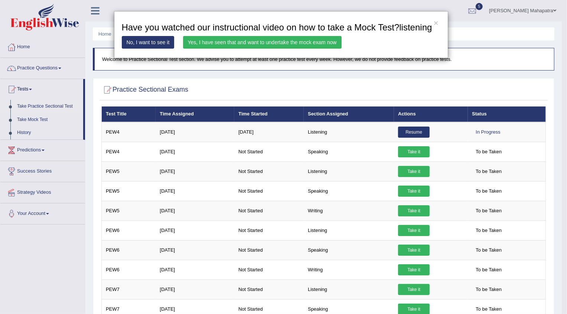
click at [297, 42] on link "Yes, I have seen that and want to undertake the mock exam now" at bounding box center [262, 42] width 159 height 13
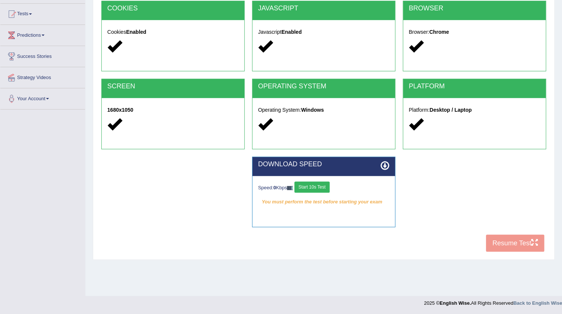
click at [330, 188] on button "Start 10s Test" at bounding box center [311, 187] width 35 height 11
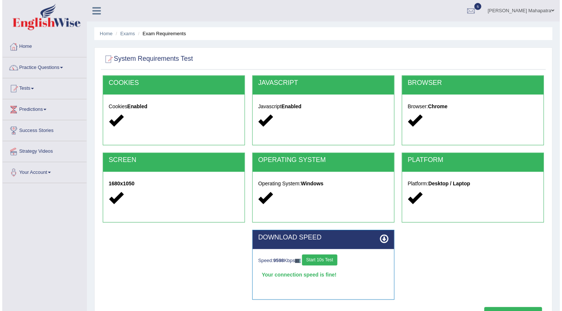
scroll to position [75, 0]
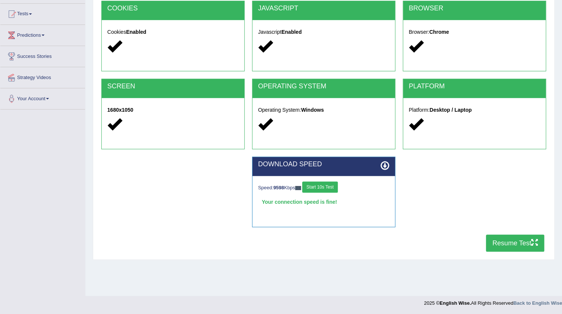
click at [505, 237] on button "Resume Test" at bounding box center [515, 243] width 58 height 17
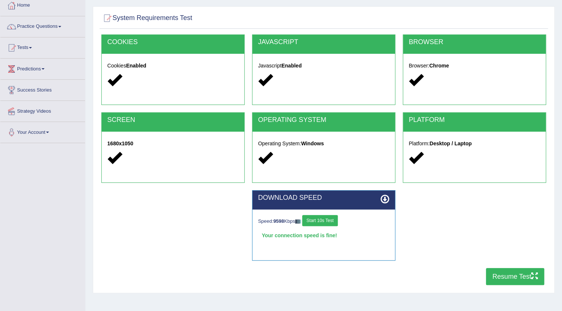
scroll to position [0, 0]
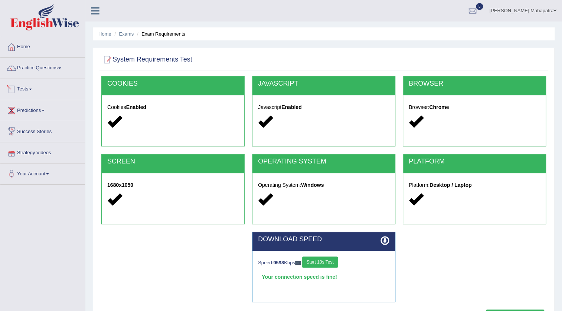
click at [40, 85] on link "Tests" at bounding box center [42, 88] width 85 height 19
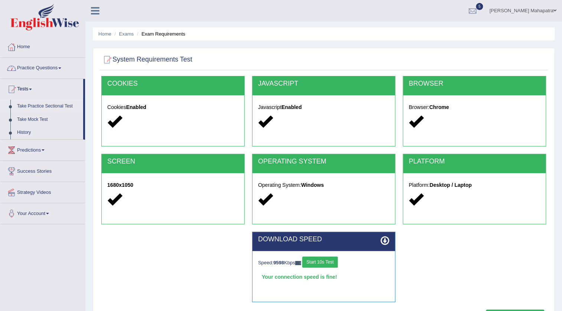
click at [39, 106] on link "Take Practice Sectional Test" at bounding box center [48, 106] width 69 height 13
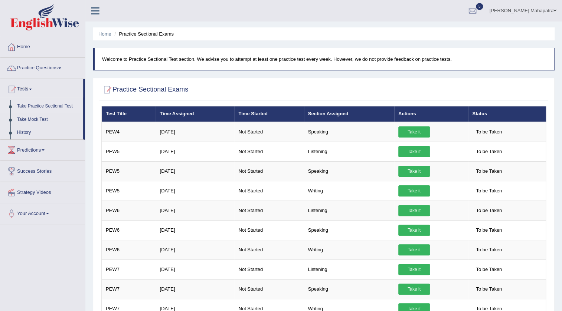
click at [43, 104] on link "Take Practice Sectional Test" at bounding box center [48, 106] width 69 height 13
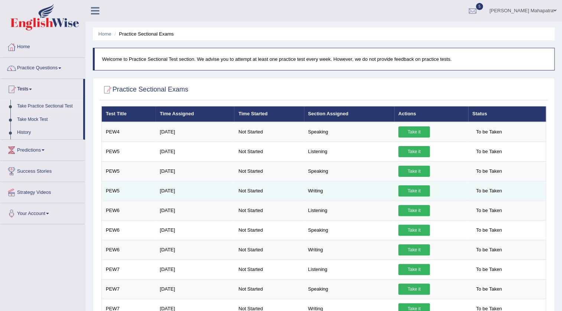
click at [420, 186] on link "Take it" at bounding box center [414, 191] width 32 height 11
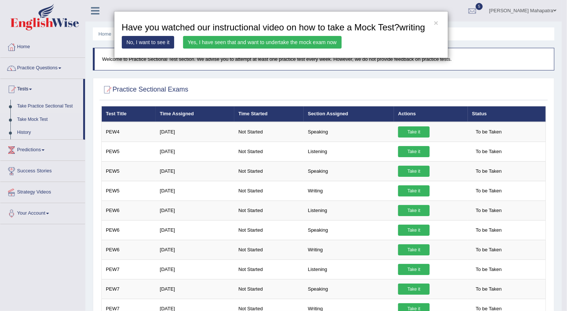
click at [274, 40] on link "Yes, I have seen that and want to undertake the mock exam now" at bounding box center [262, 42] width 159 height 13
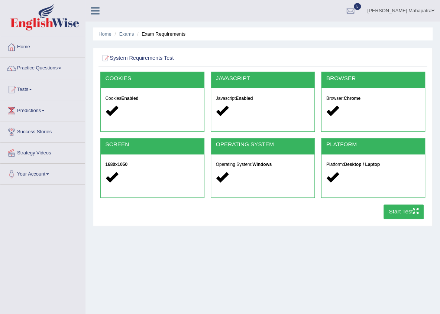
click at [402, 208] on button "Start Test" at bounding box center [403, 212] width 40 height 14
